Goal: Transaction & Acquisition: Purchase product/service

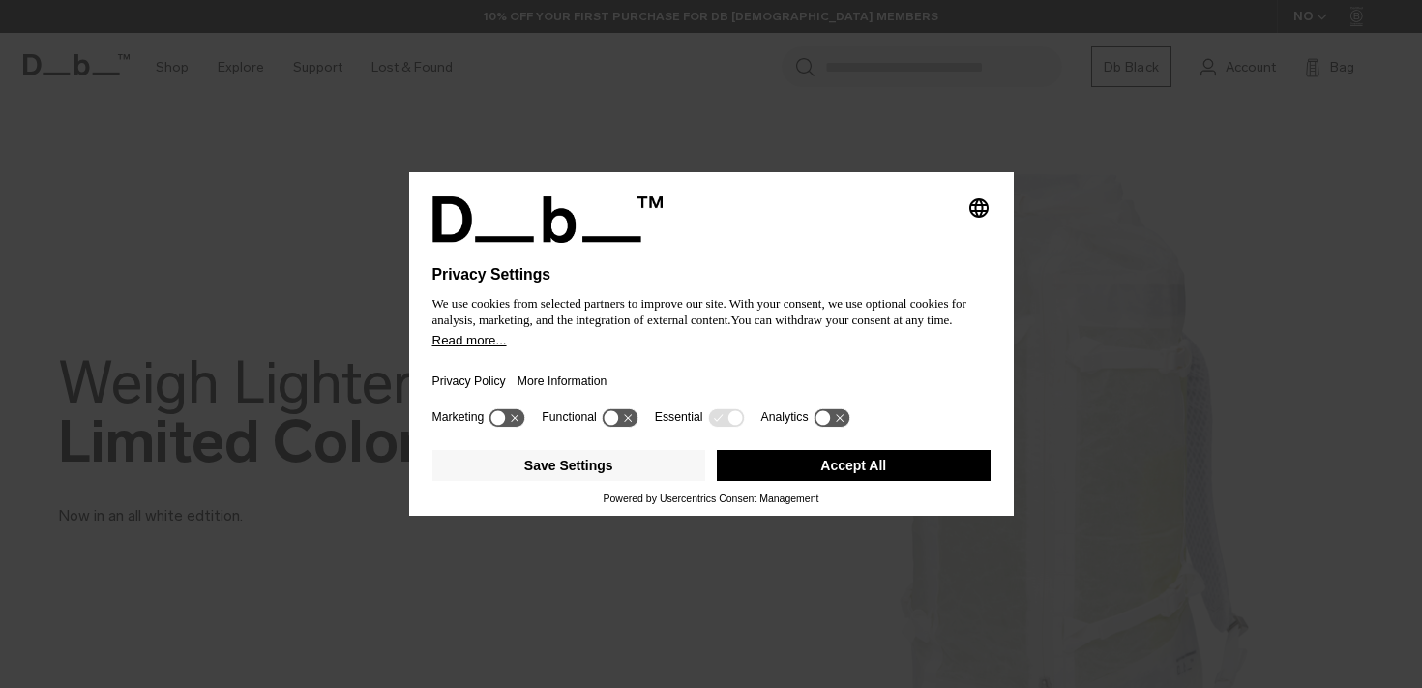
click at [824, 473] on button "Accept All" at bounding box center [854, 465] width 274 height 31
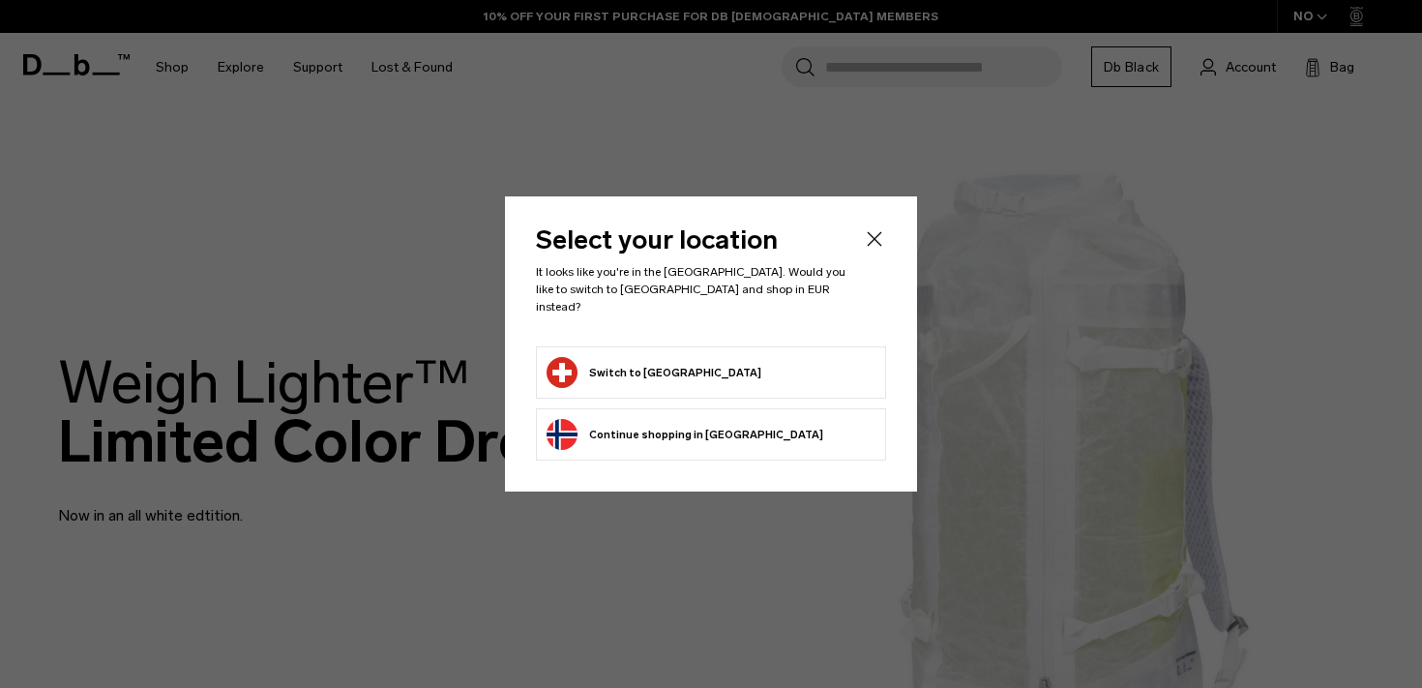
click at [591, 357] on button "Switch to [GEOGRAPHIC_DATA]" at bounding box center [654, 372] width 215 height 31
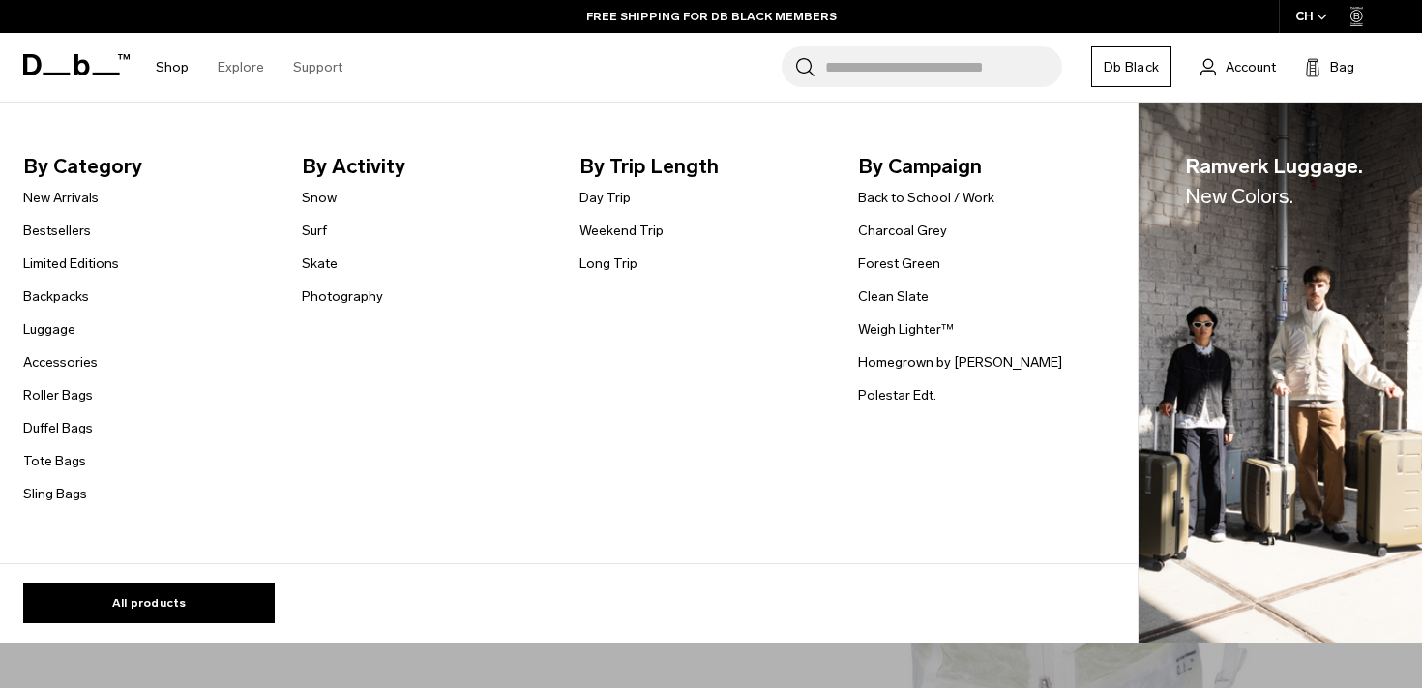
click at [154, 77] on li "Shop By Category New Arrivals Bestsellers Limited Editions Backpacks Luggage Ac…" at bounding box center [172, 67] width 62 height 69
click at [174, 70] on link "Shop" at bounding box center [172, 67] width 33 height 69
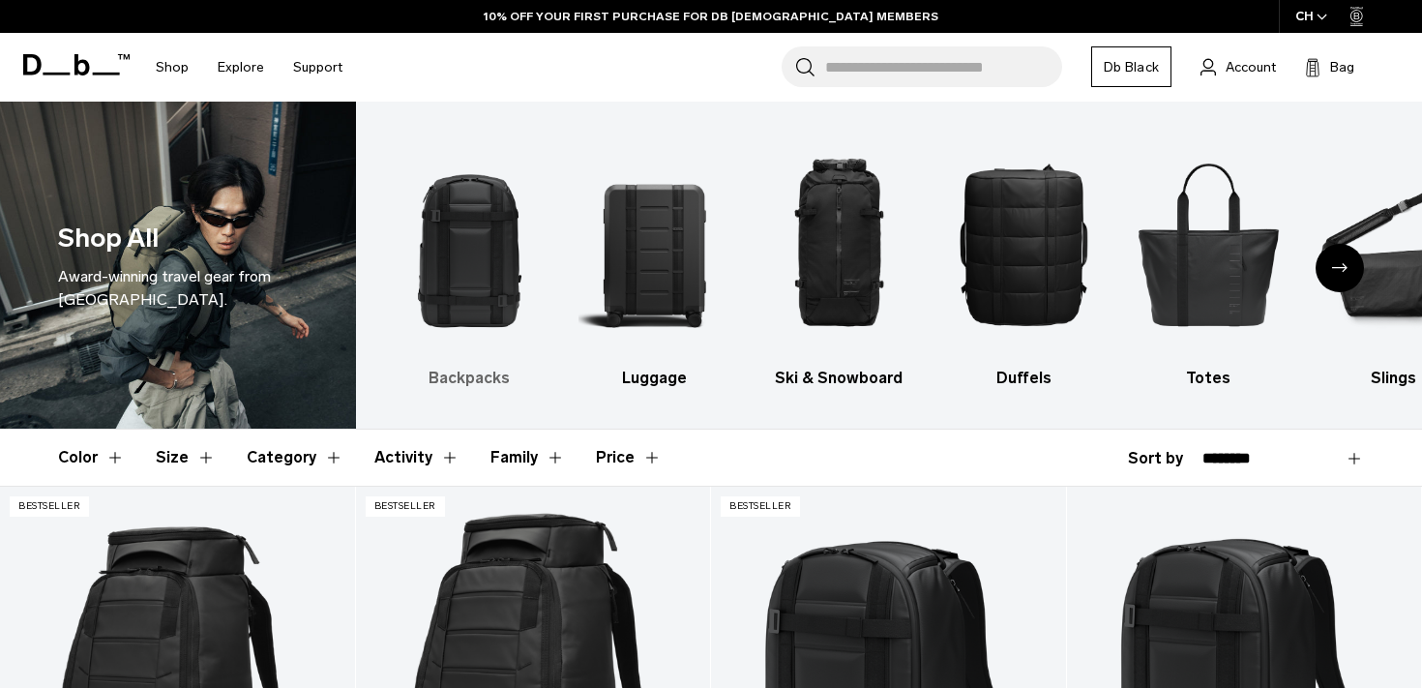
click at [480, 261] on img "1 / 10" at bounding box center [470, 244] width 151 height 226
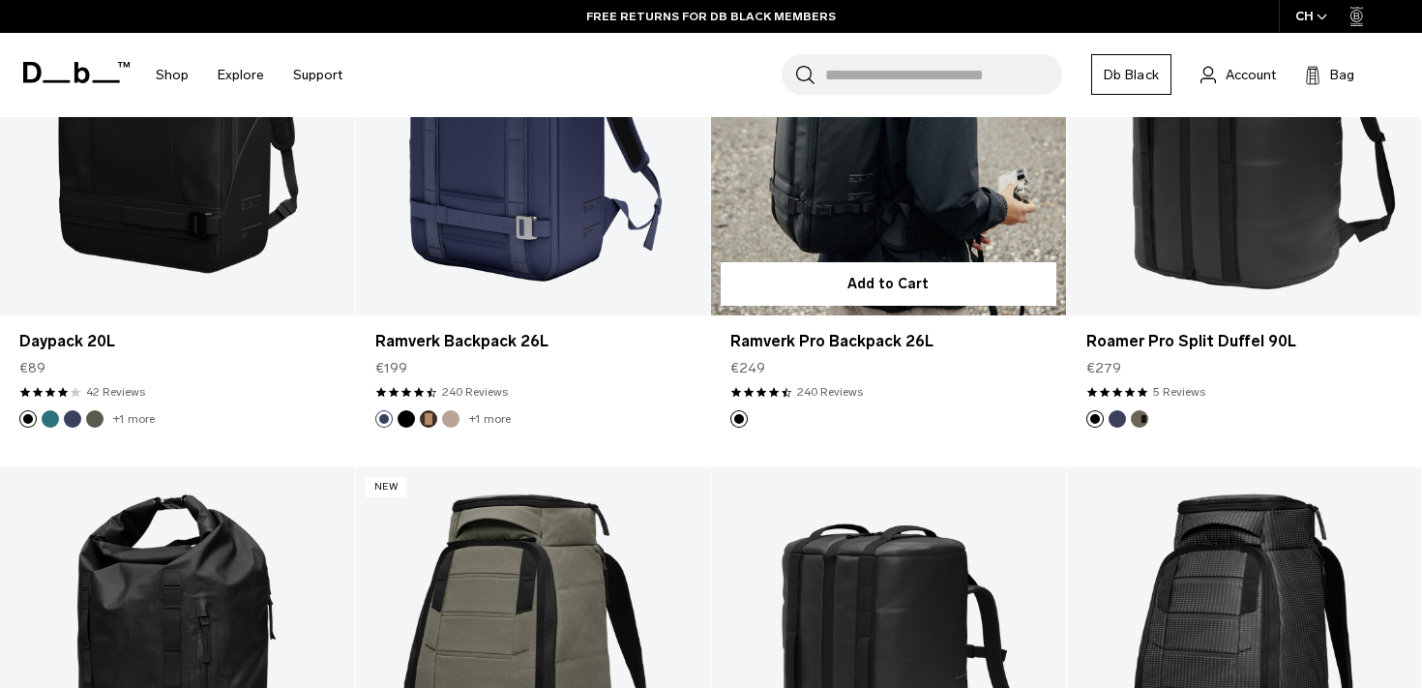
scroll to position [2057, 0]
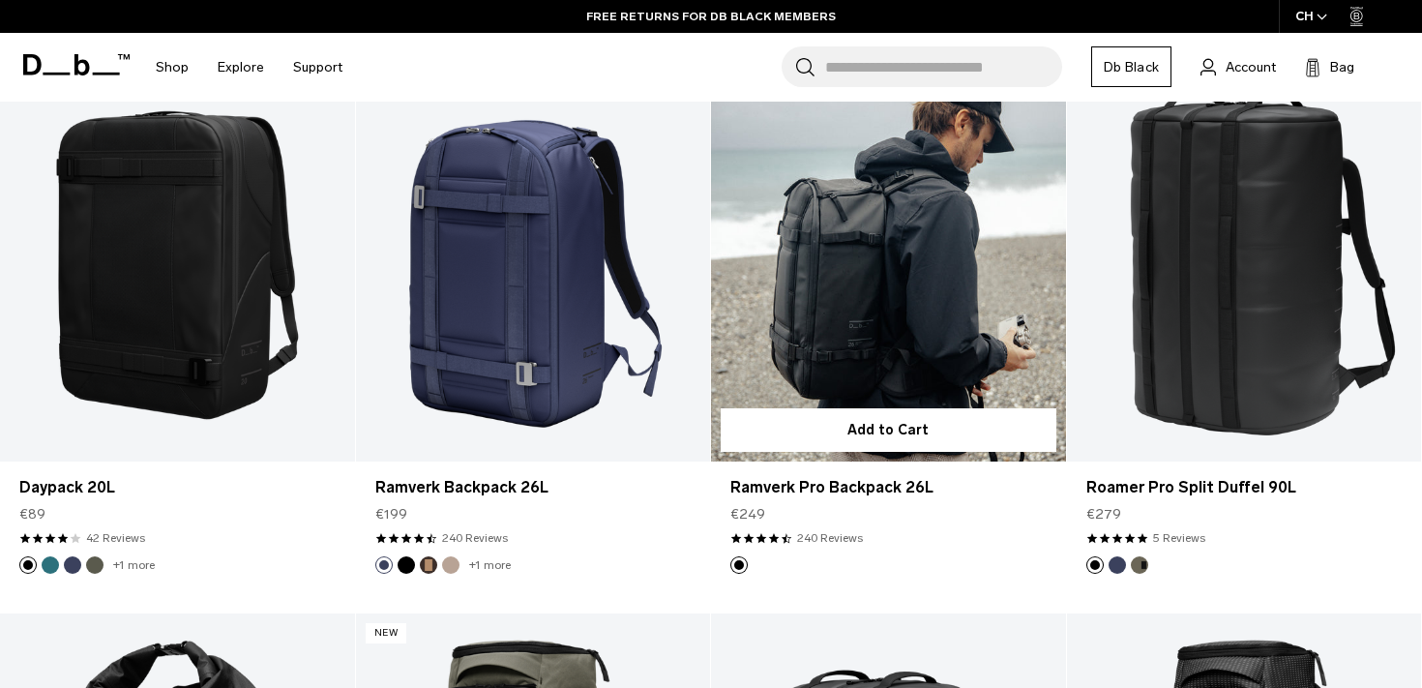
click at [965, 275] on link "Ramverk Pro Backpack 26L" at bounding box center [888, 265] width 355 height 394
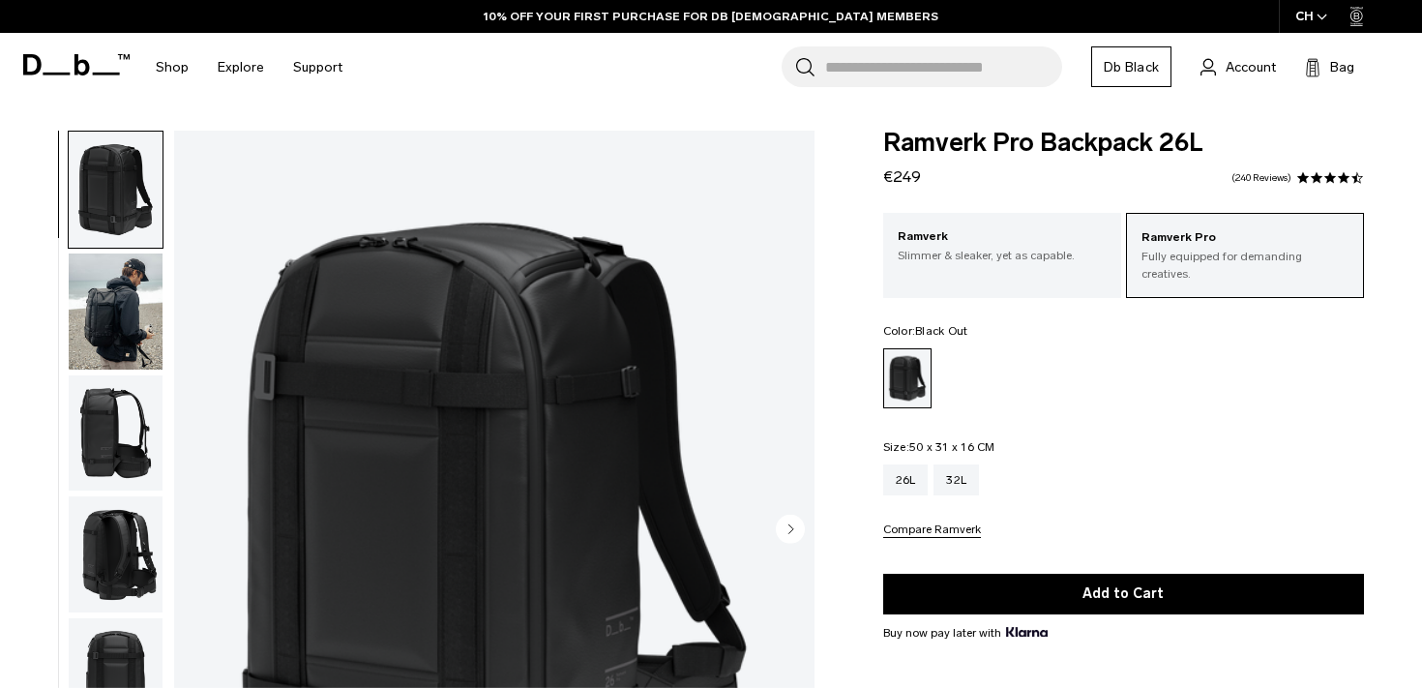
click at [791, 538] on circle "Next slide" at bounding box center [790, 528] width 29 height 29
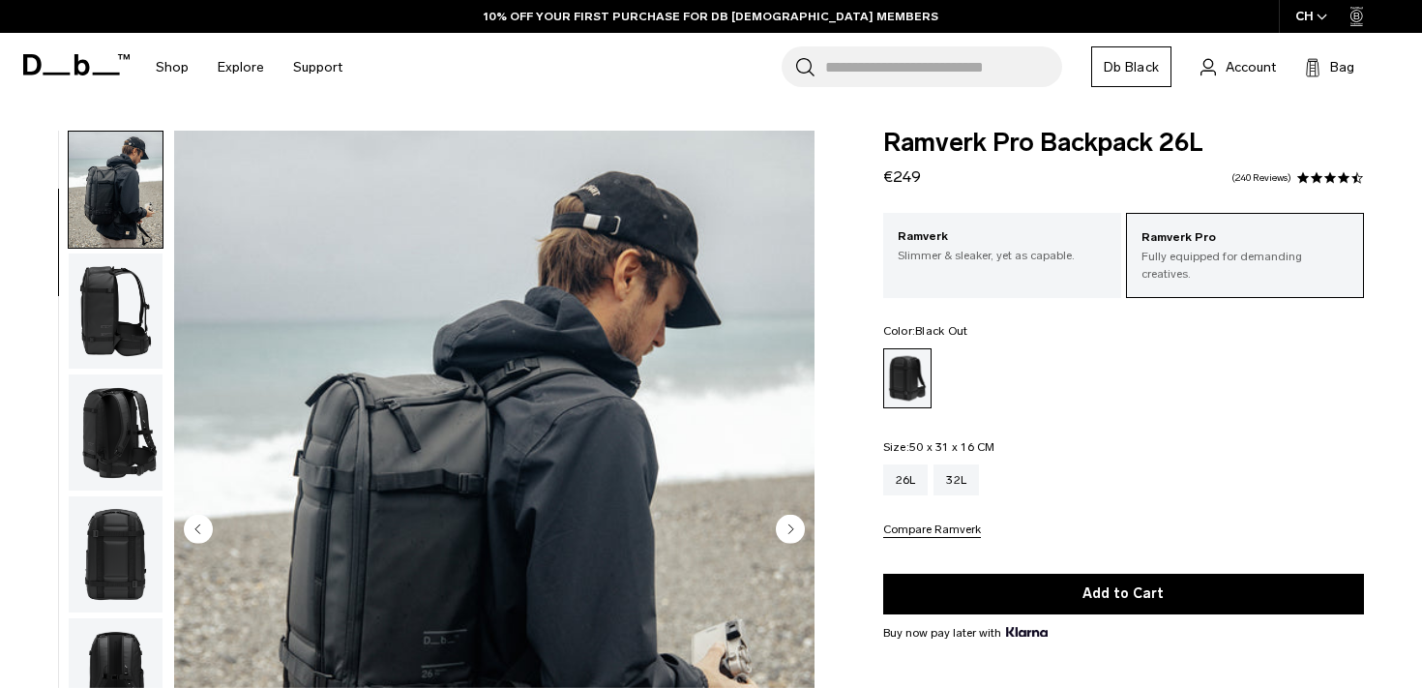
click at [791, 538] on circle "Next slide" at bounding box center [790, 528] width 29 height 29
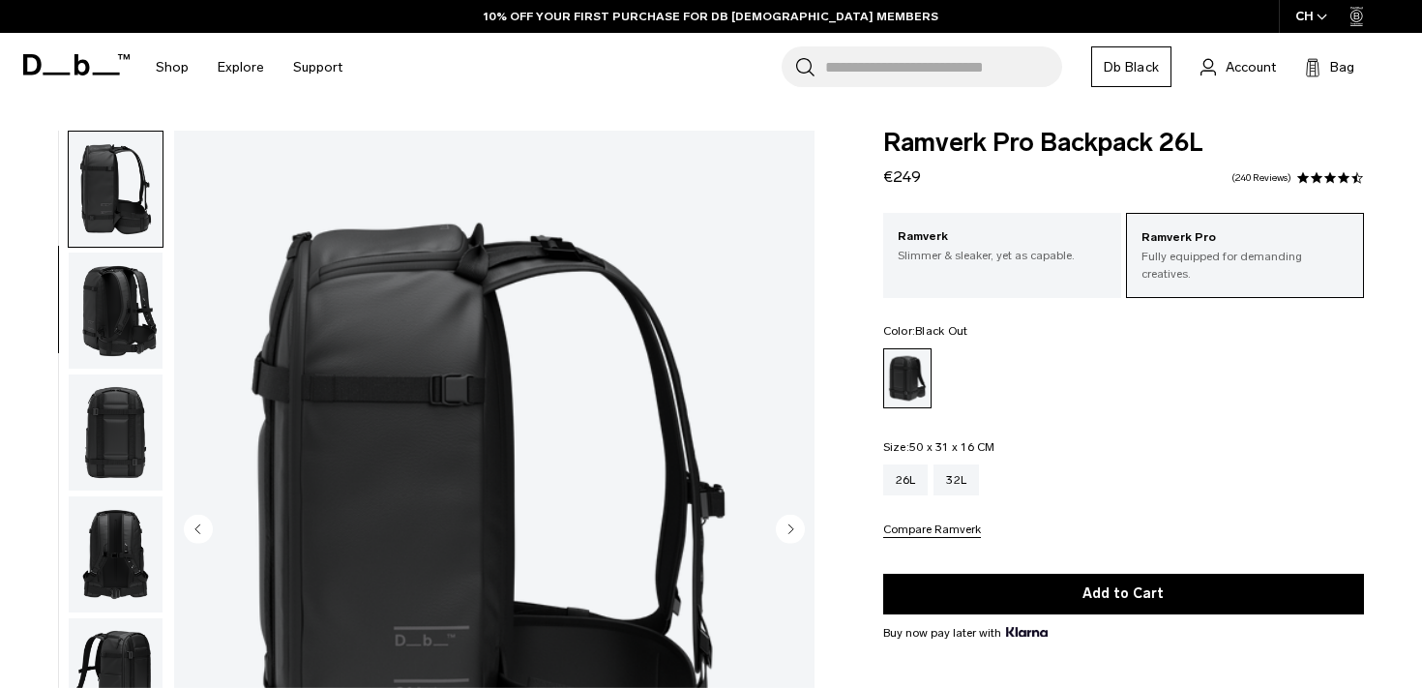
click at [791, 538] on circle "Next slide" at bounding box center [790, 528] width 29 height 29
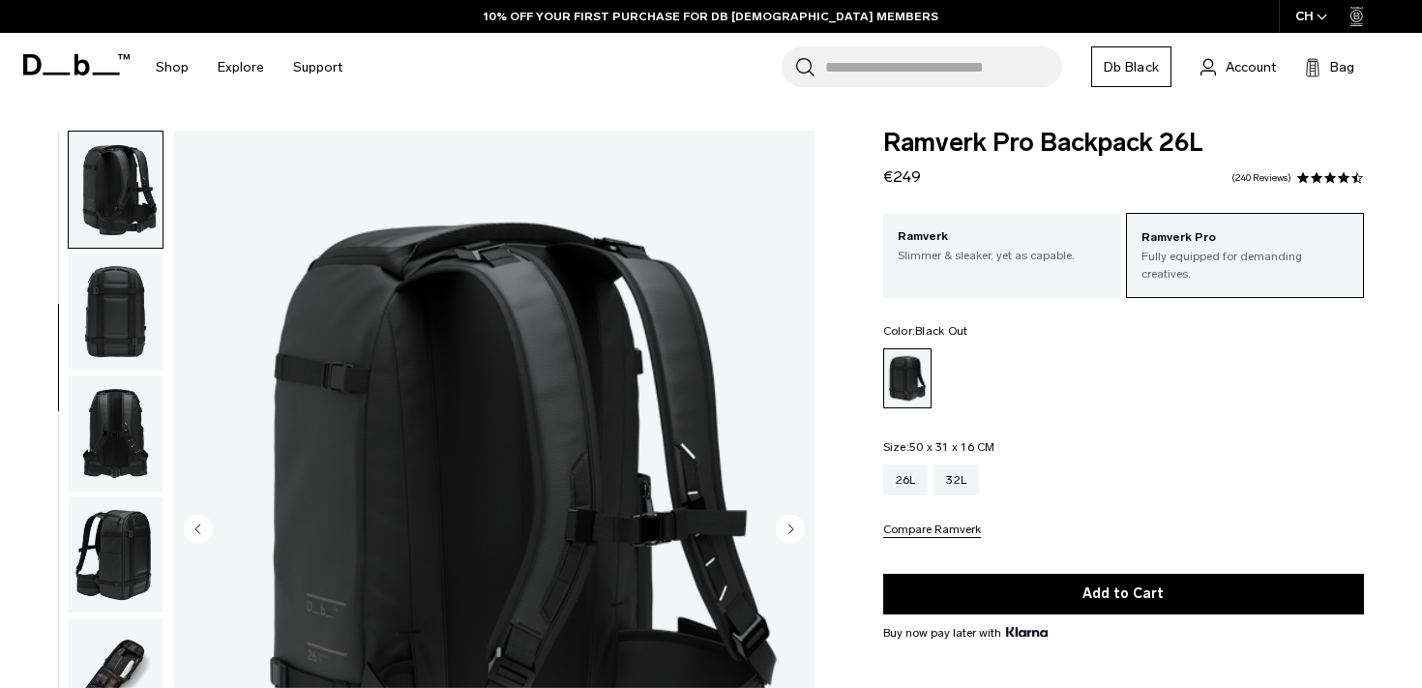
click at [791, 538] on circle "Next slide" at bounding box center [790, 528] width 29 height 29
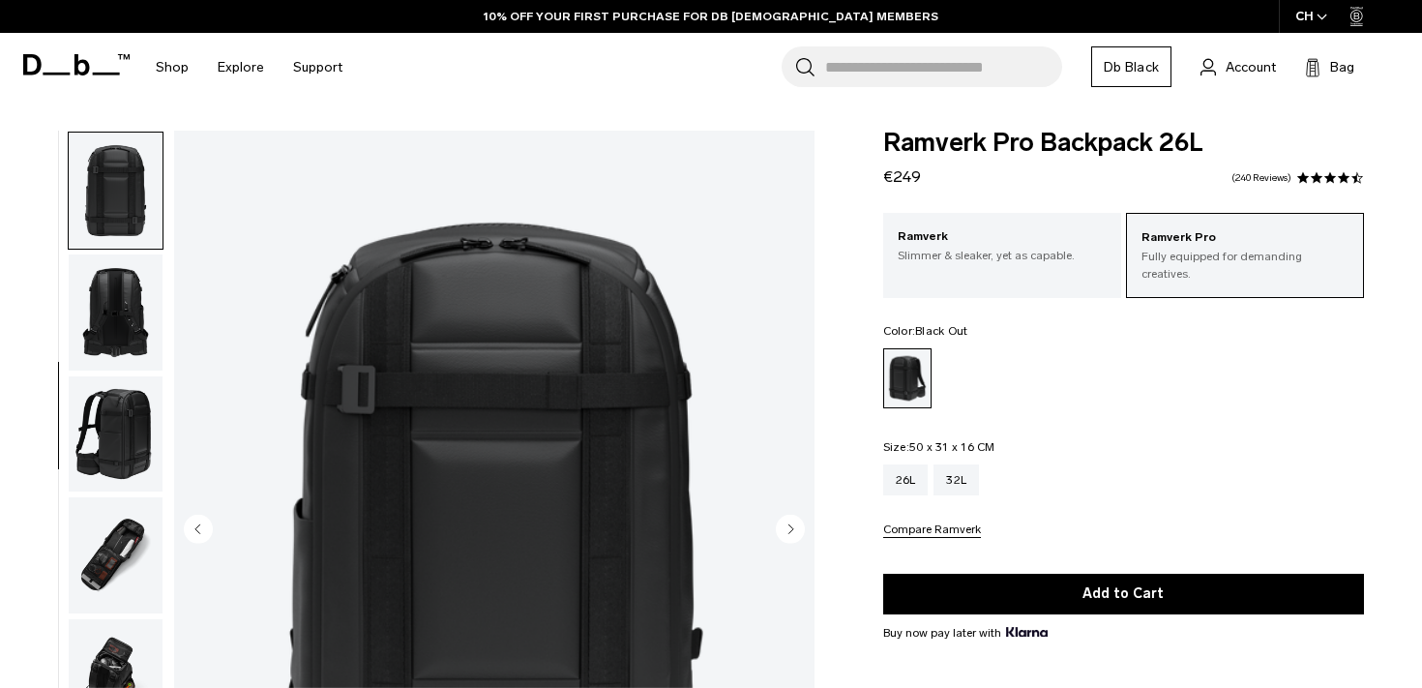
click at [791, 538] on circle "Next slide" at bounding box center [790, 528] width 29 height 29
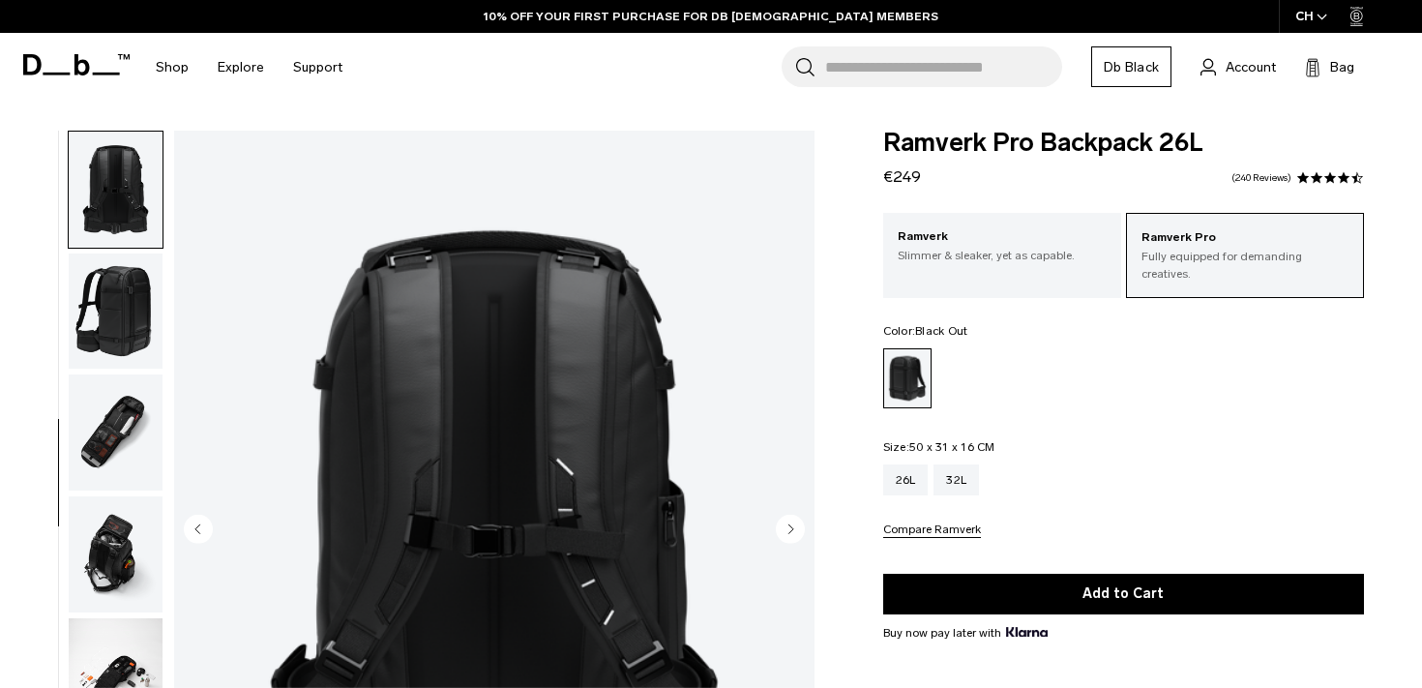
click at [791, 538] on circle "Next slide" at bounding box center [790, 528] width 29 height 29
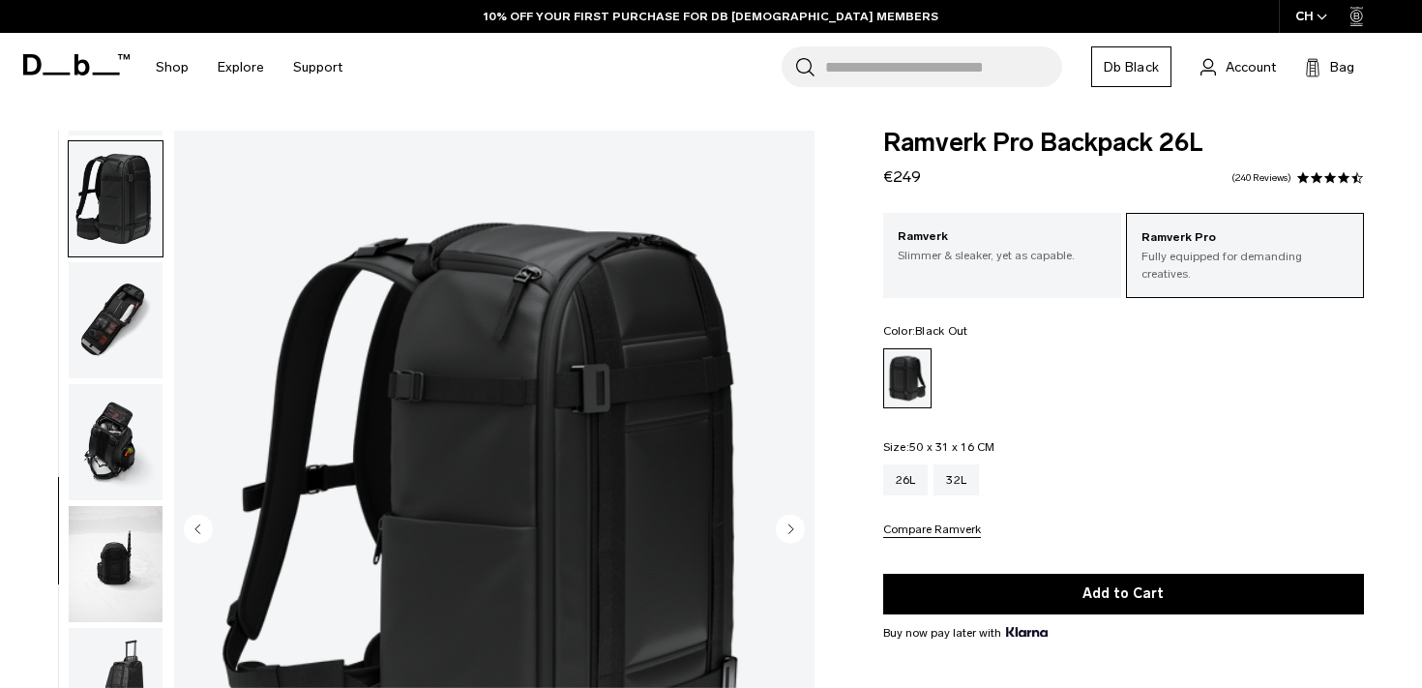
click at [791, 538] on circle "Next slide" at bounding box center [790, 528] width 29 height 29
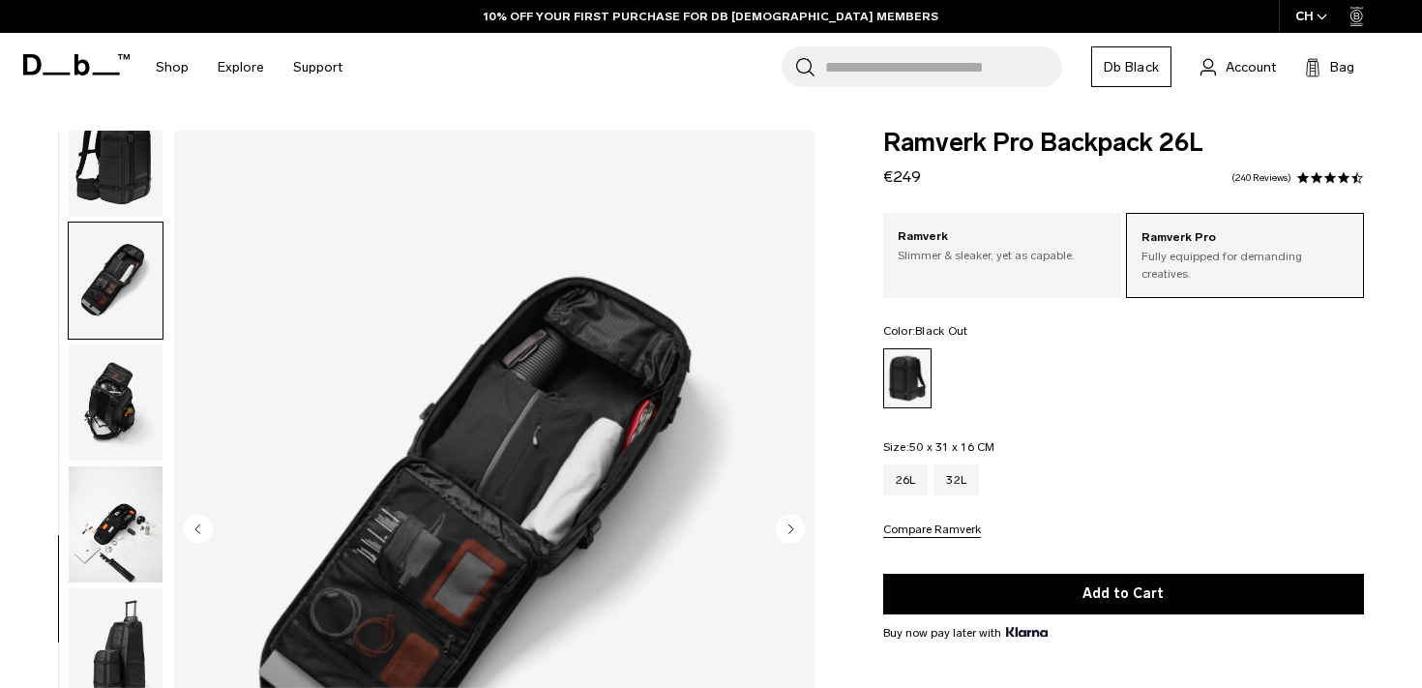
click at [791, 538] on circle "Next slide" at bounding box center [790, 528] width 29 height 29
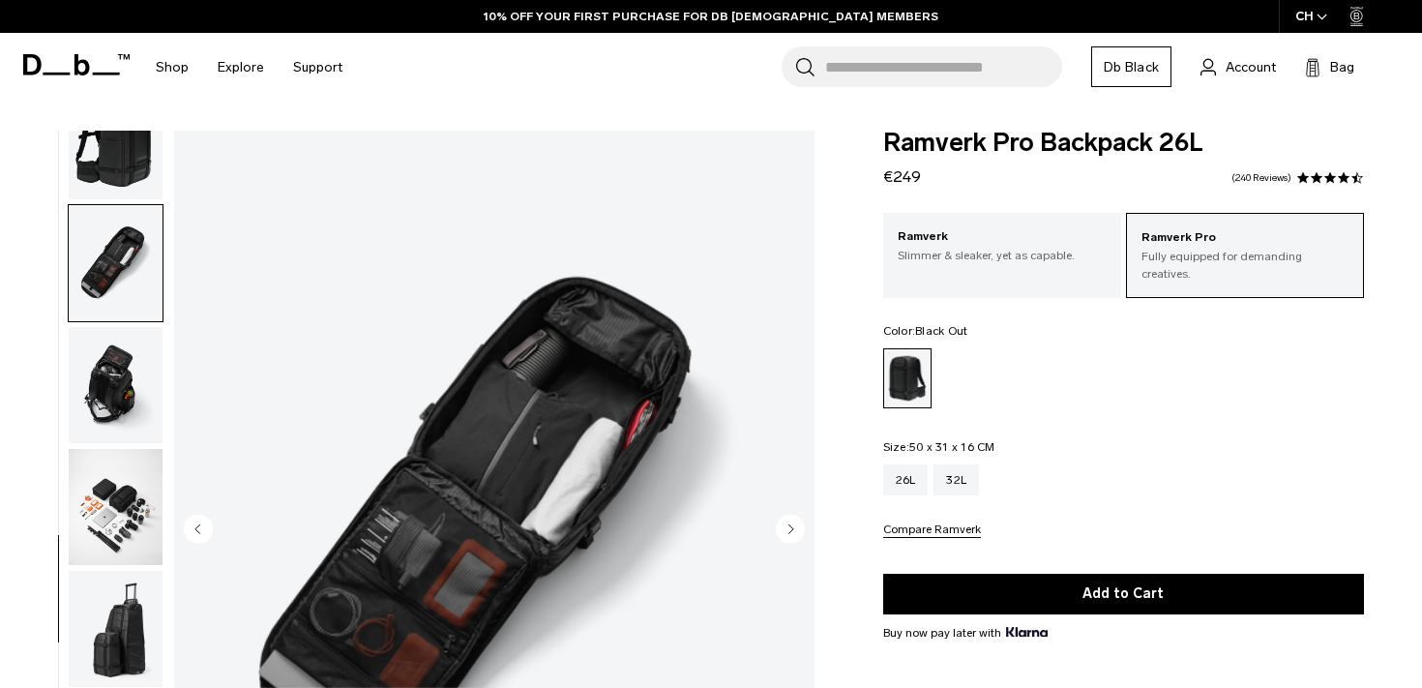
click at [791, 538] on circle "Next slide" at bounding box center [790, 528] width 29 height 29
